Goal: Find specific page/section: Find specific page/section

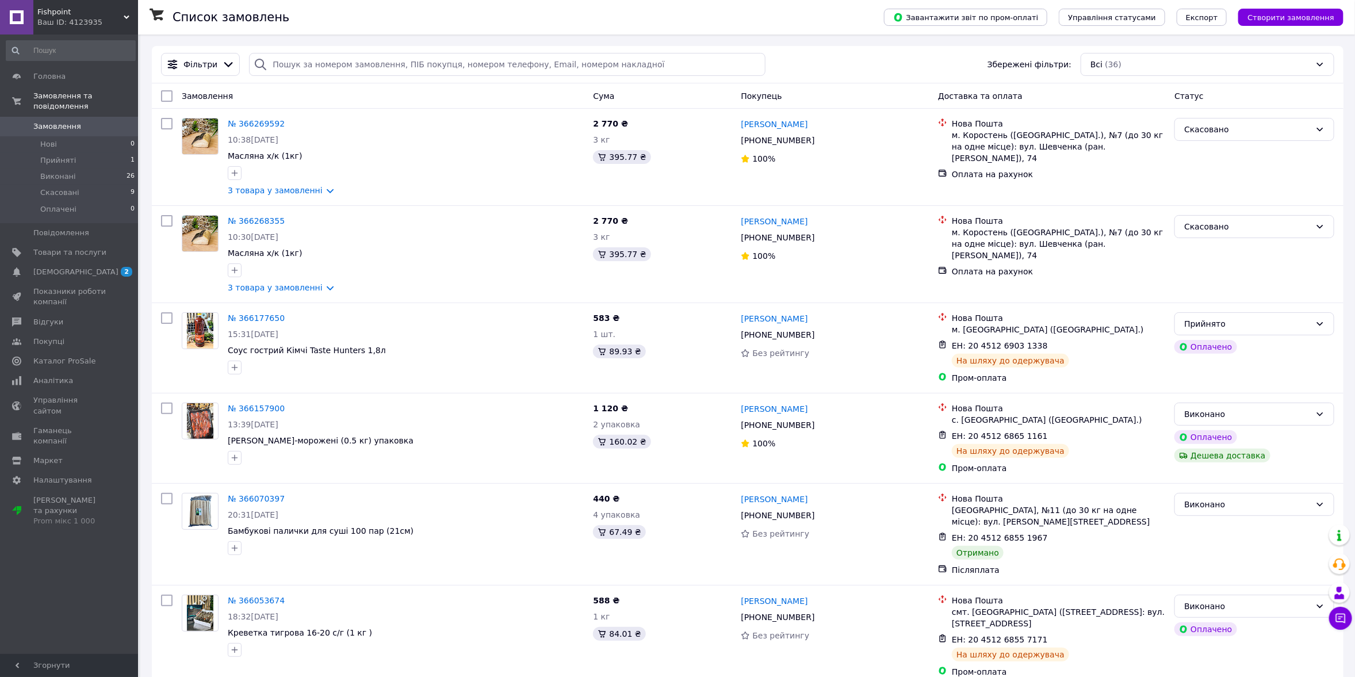
click at [78, 17] on div "Ваш ID: 4123935" at bounding box center [87, 22] width 101 height 10
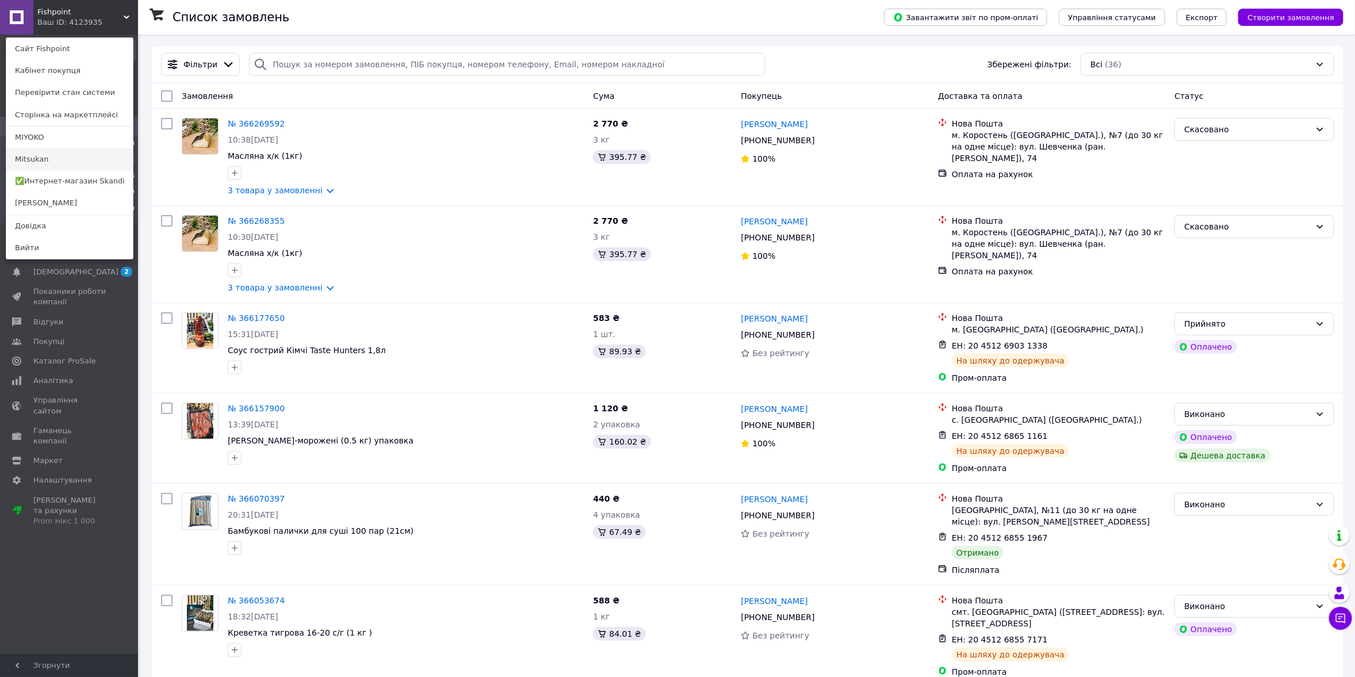
click at [52, 159] on link "Mitsukan" at bounding box center [69, 159] width 127 height 22
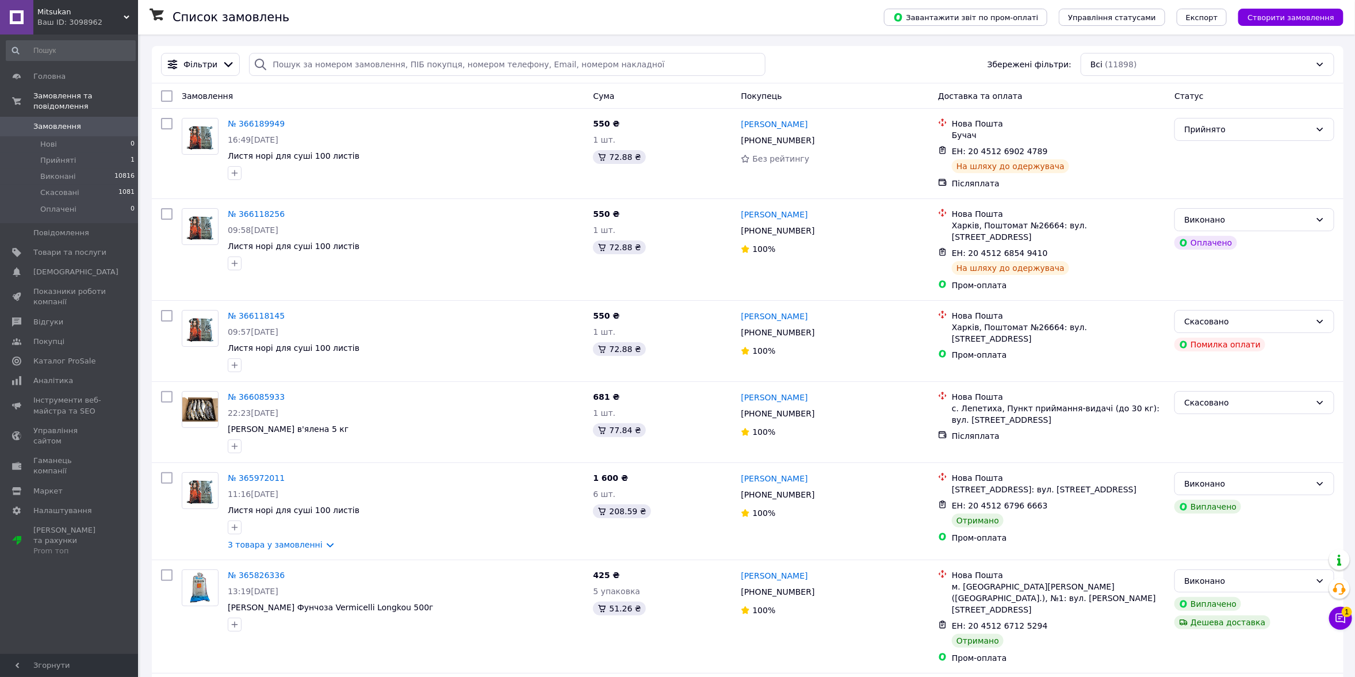
click at [71, 9] on span "Mitsukan" at bounding box center [80, 12] width 86 height 10
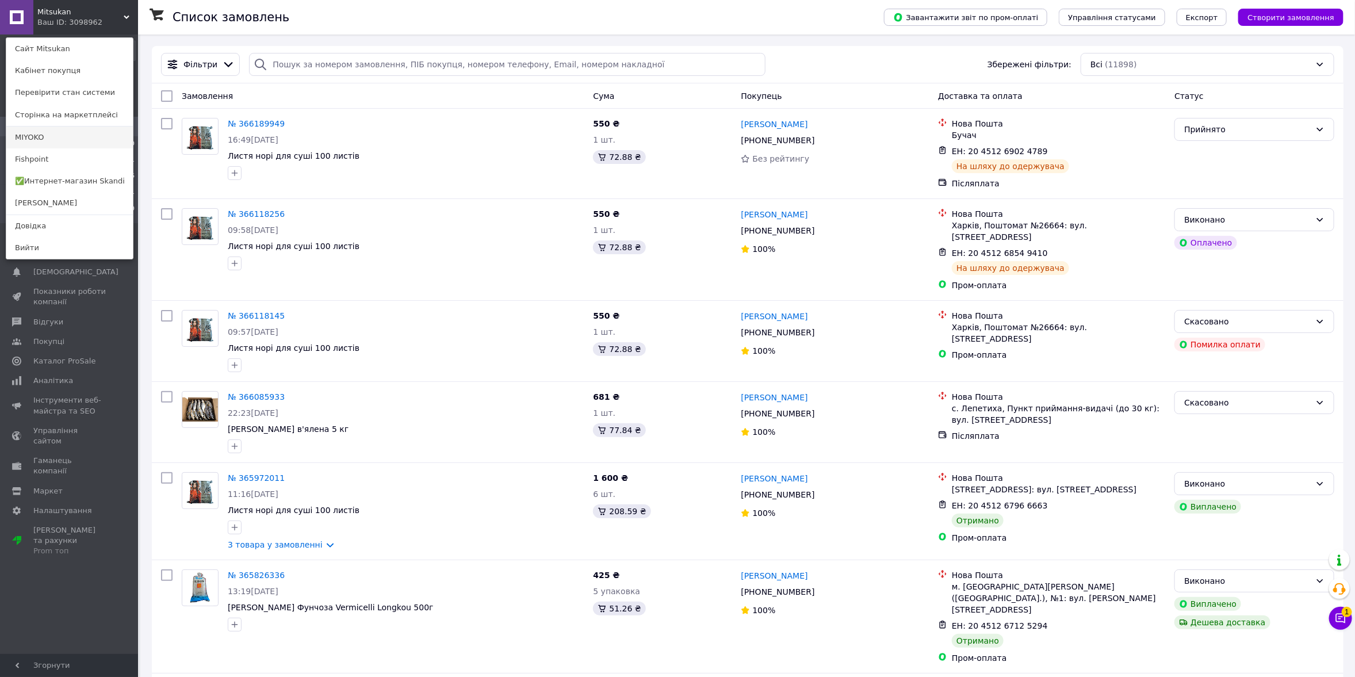
click at [44, 137] on link "MIYOKO" at bounding box center [69, 138] width 127 height 22
